Goal: Find specific page/section: Find specific page/section

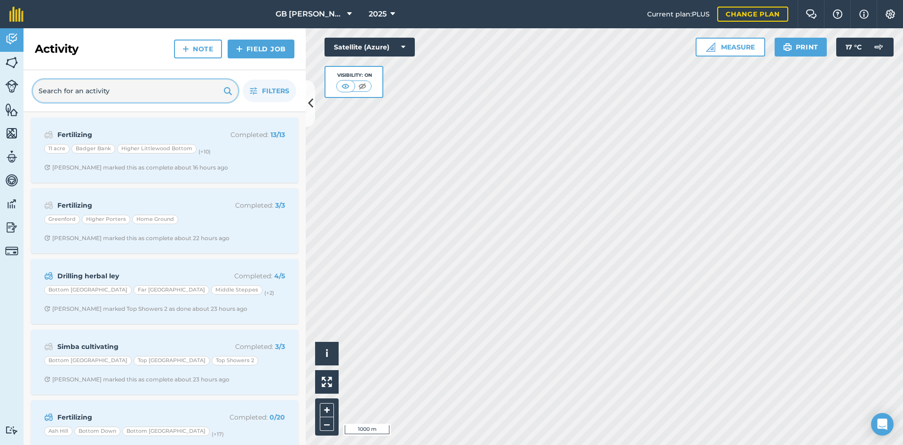
click at [103, 83] on input "text" at bounding box center [135, 90] width 205 height 23
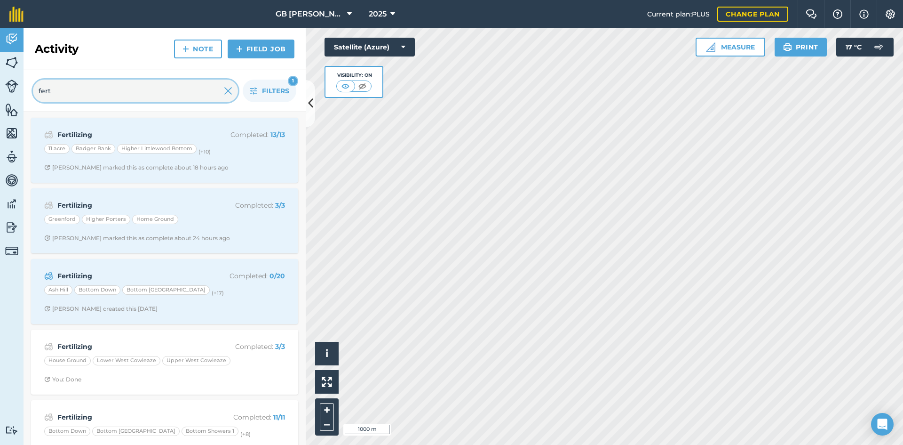
type input "fert"
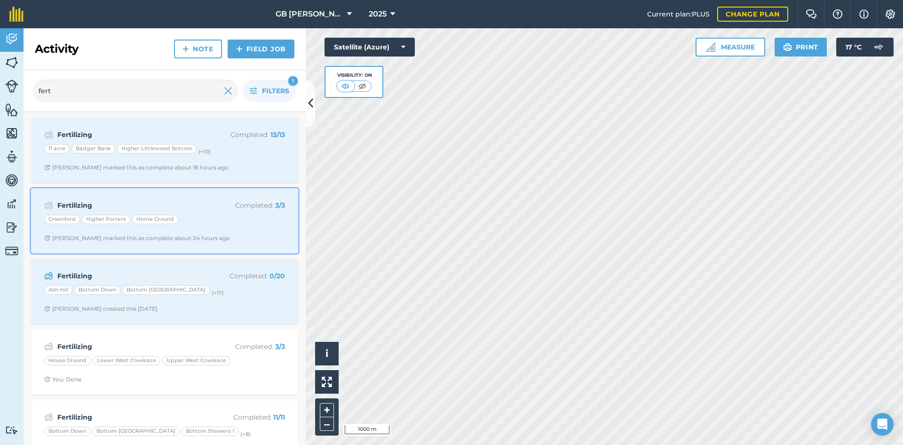
click at [251, 224] on div "Greenford Higher Porters Home Ground" at bounding box center [164, 221] width 241 height 12
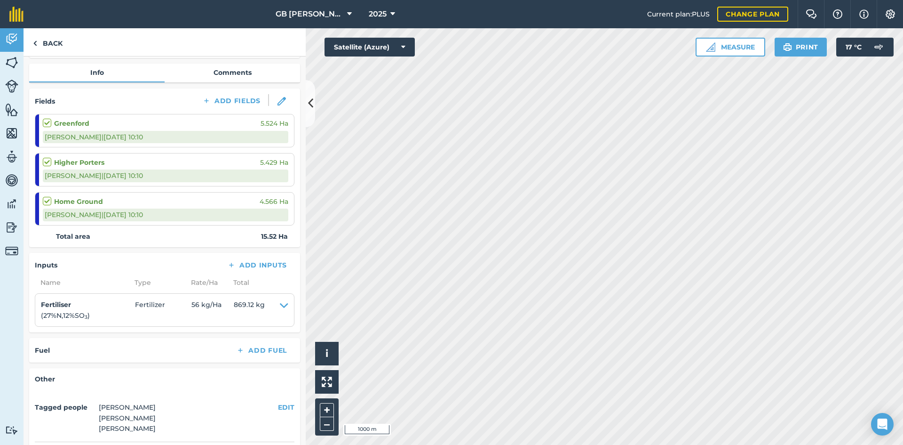
scroll to position [94, 0]
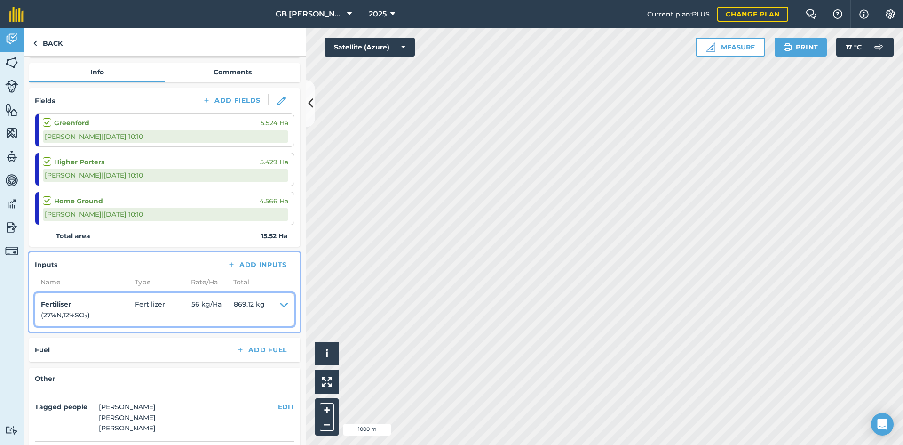
click at [280, 305] on icon at bounding box center [284, 309] width 8 height 21
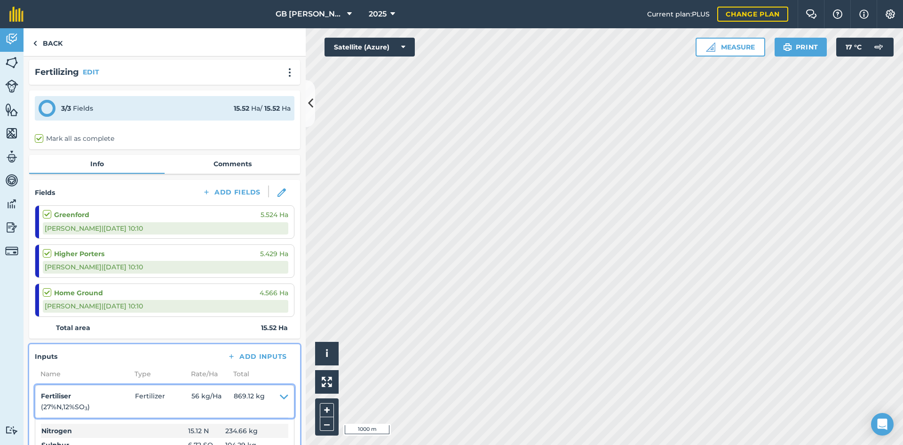
scroll to position [0, 0]
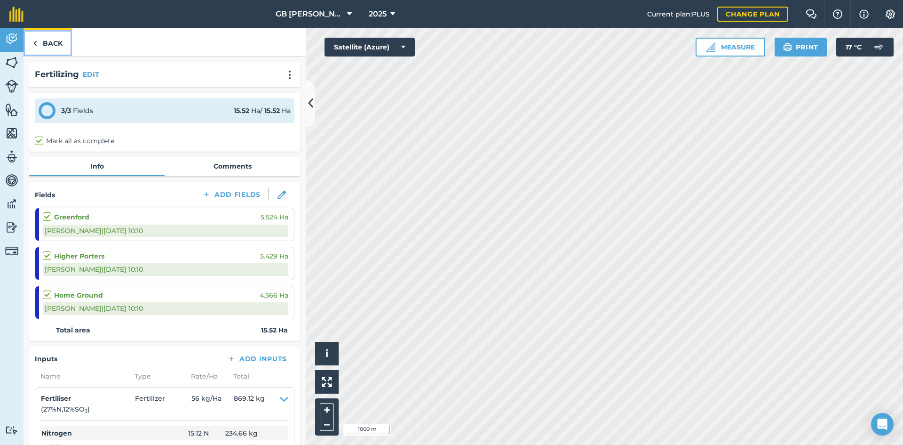
click at [51, 37] on link "Back" at bounding box center [48, 42] width 48 height 28
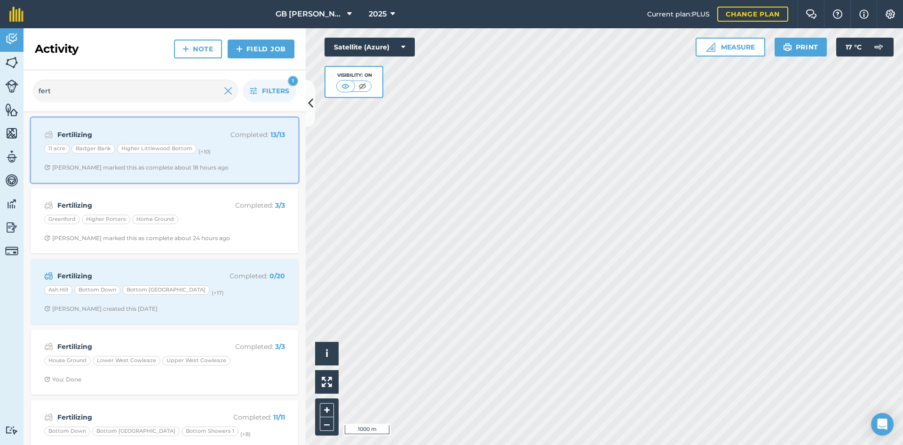
click at [243, 166] on span "[PERSON_NAME] marked this as complete about 18 hours ago" at bounding box center [164, 168] width 241 height 8
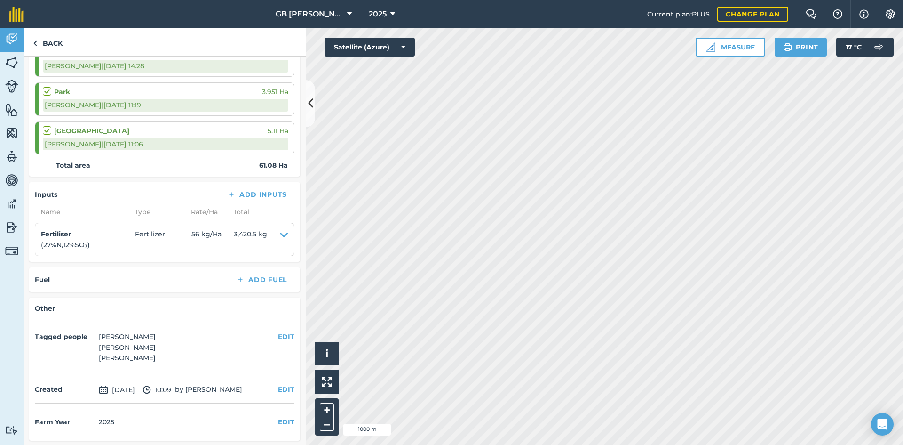
scroll to position [555, 0]
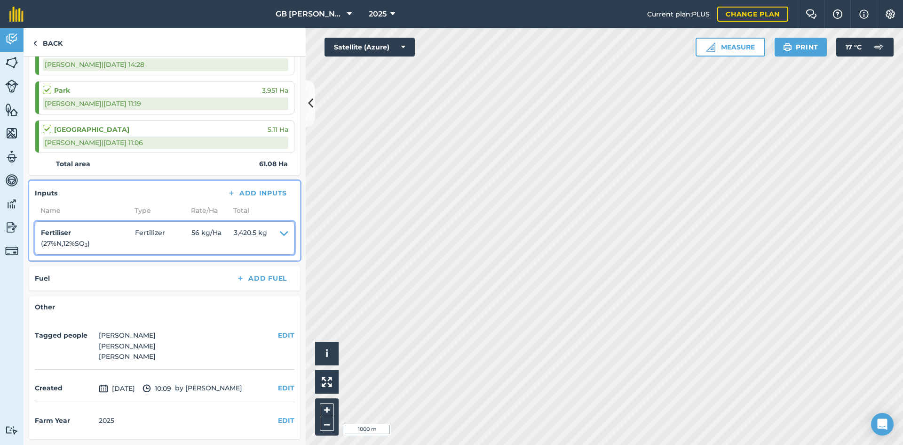
click at [280, 235] on icon at bounding box center [284, 237] width 8 height 21
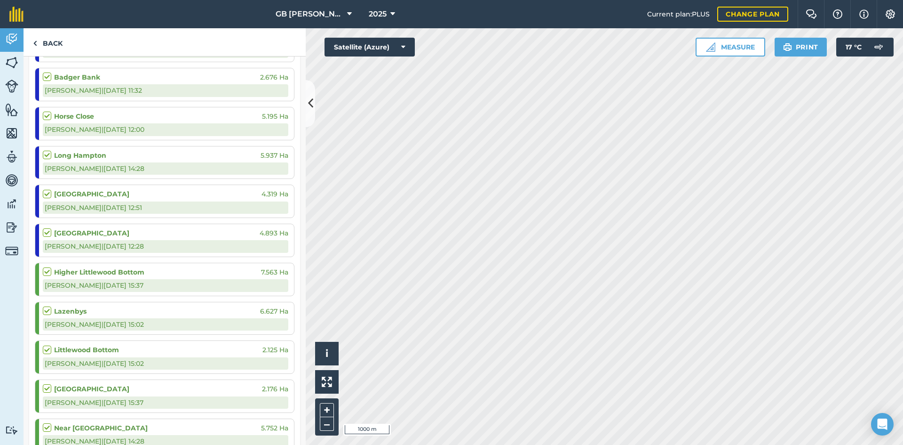
scroll to position [0, 0]
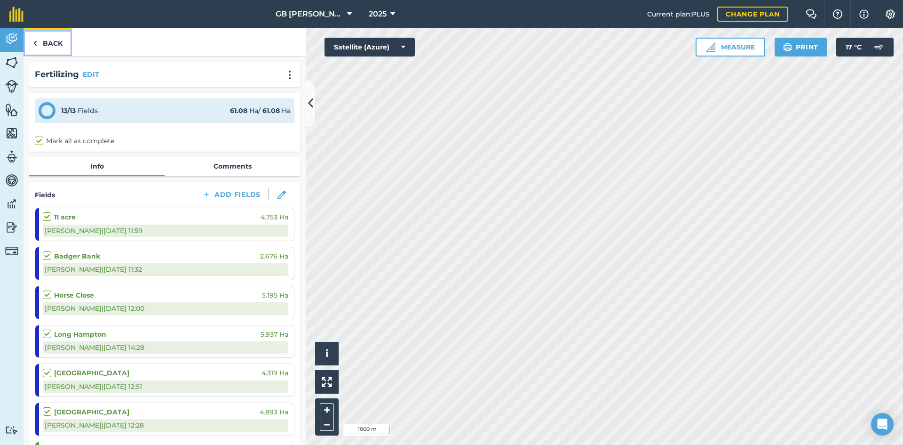
click at [53, 38] on link "Back" at bounding box center [48, 42] width 48 height 28
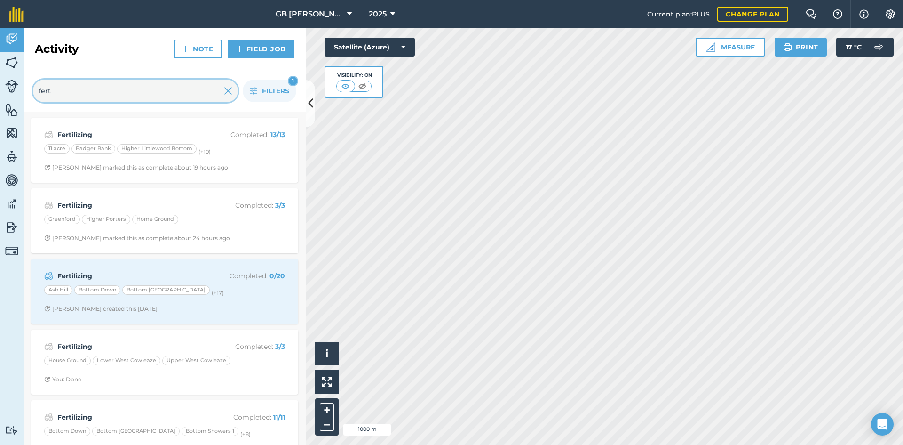
drag, startPoint x: 38, startPoint y: 81, endPoint x: 22, endPoint y: 80, distance: 16.1
click at [22, 80] on div "Activity Fields Livestock Features Maps Team Vehicles Data Reporting Billing Tu…" at bounding box center [451, 236] width 903 height 416
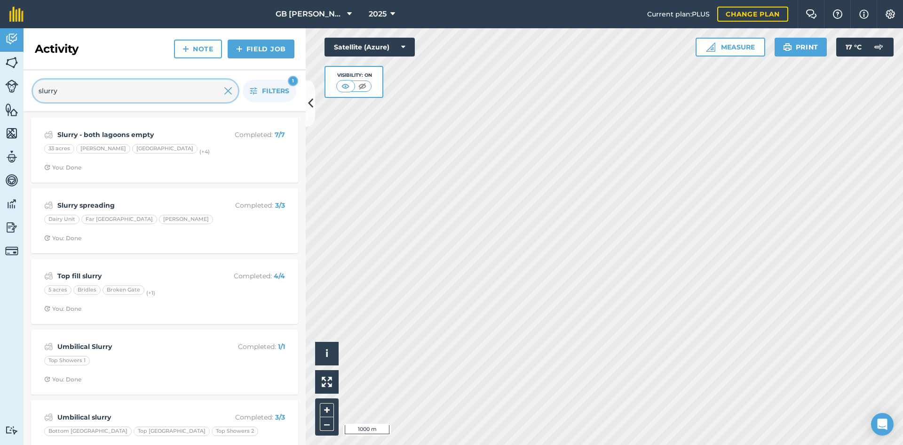
drag, startPoint x: 76, startPoint y: 97, endPoint x: -10, endPoint y: 94, distance: 86.1
click at [0, 94] on html "GB [PERSON_NAME] Farms 2025 Current plan : PLUS Change plan Farm Chat Help Info…" at bounding box center [451, 222] width 903 height 445
type input "u"
type input "t"
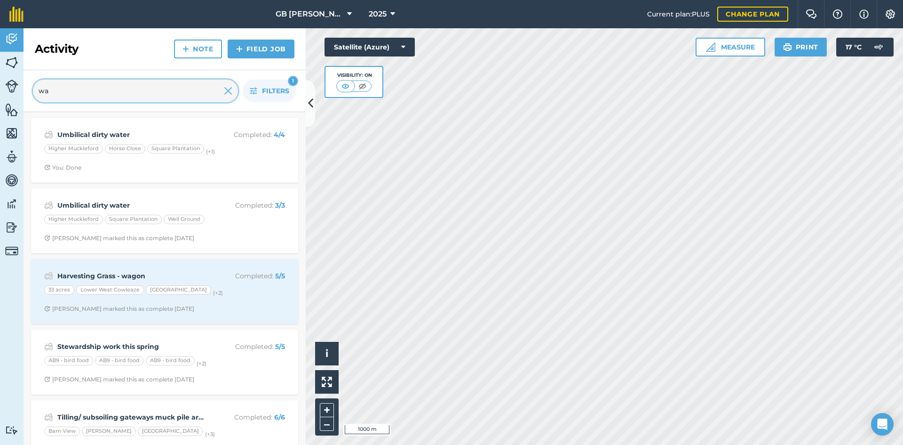
type input "w"
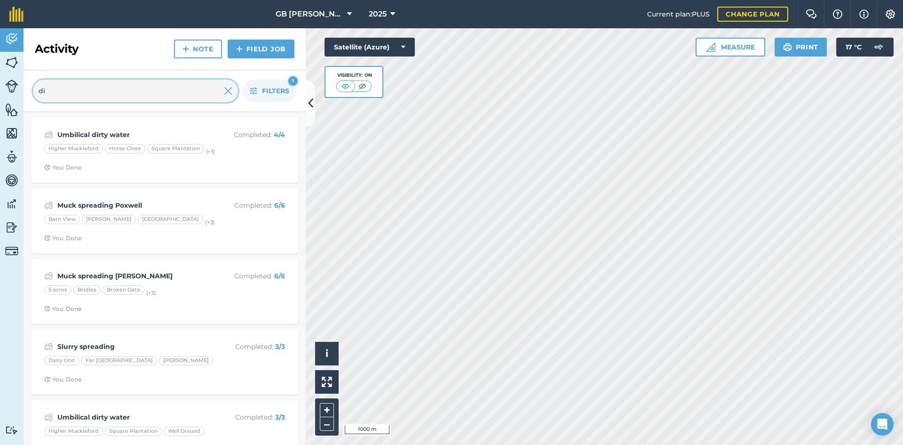
type input "d"
